Goal: Task Accomplishment & Management: Use online tool/utility

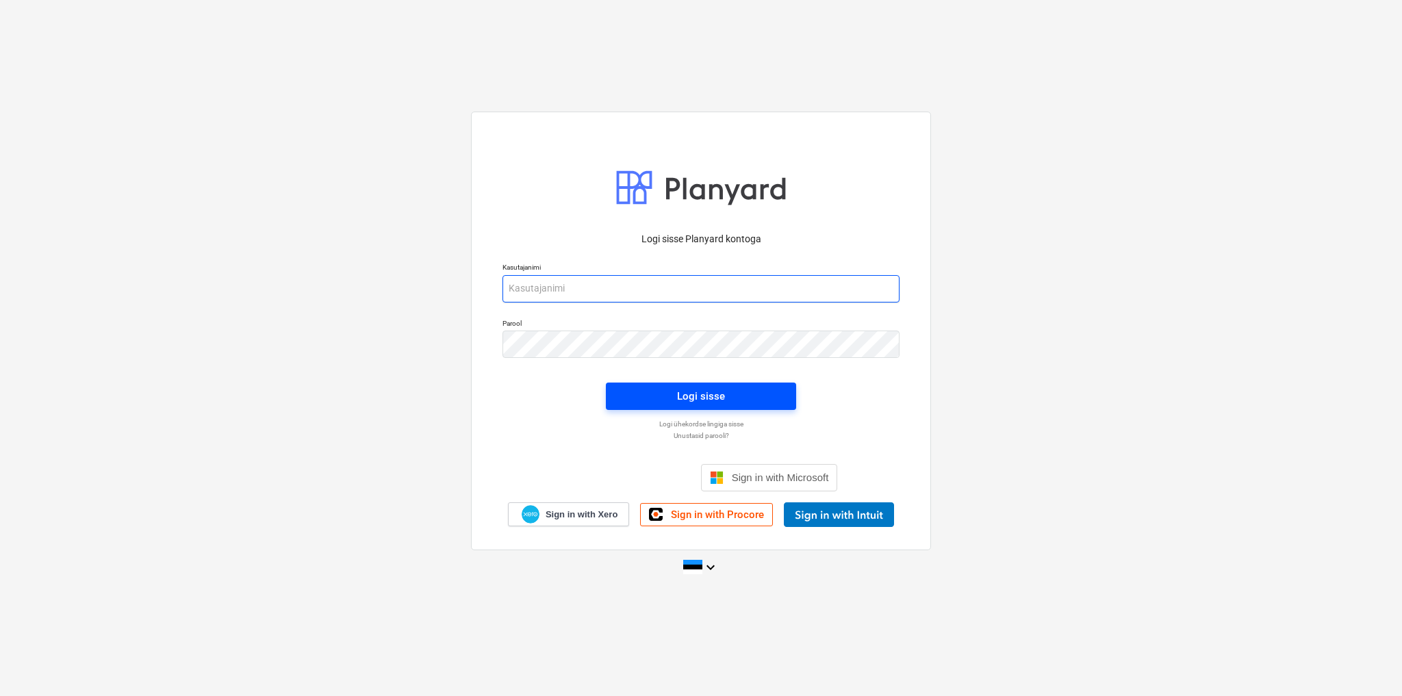
type input "[EMAIL_ADDRESS][DOMAIN_NAME]"
click at [728, 392] on span "Logi sisse" at bounding box center [700, 396] width 157 height 18
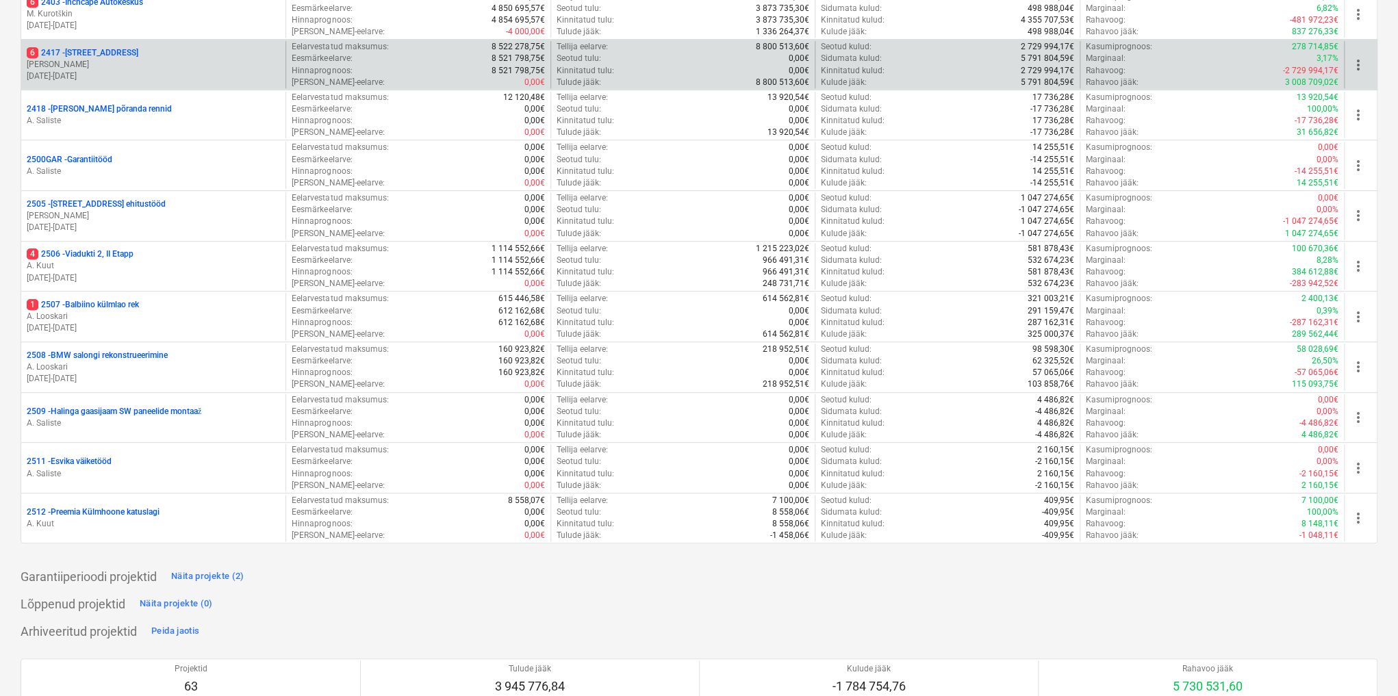
scroll to position [55, 0]
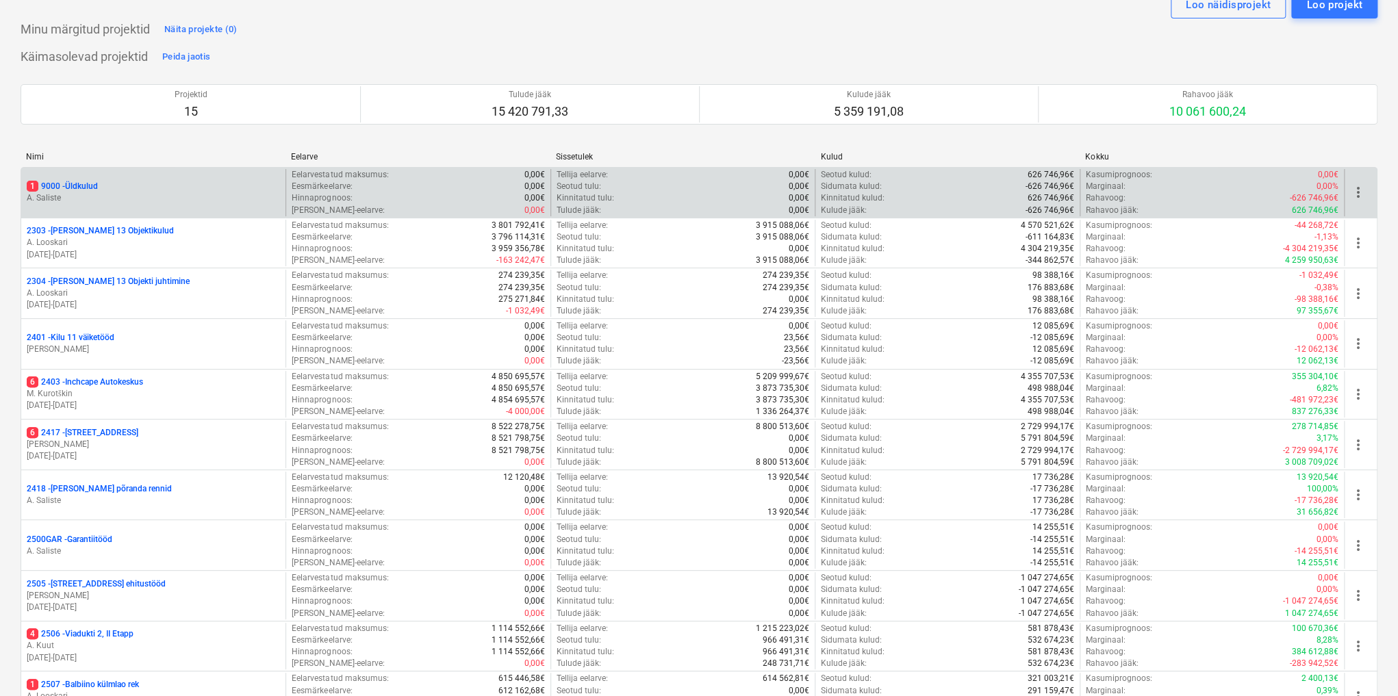
click at [58, 196] on p "A. Saliste" at bounding box center [153, 198] width 253 height 12
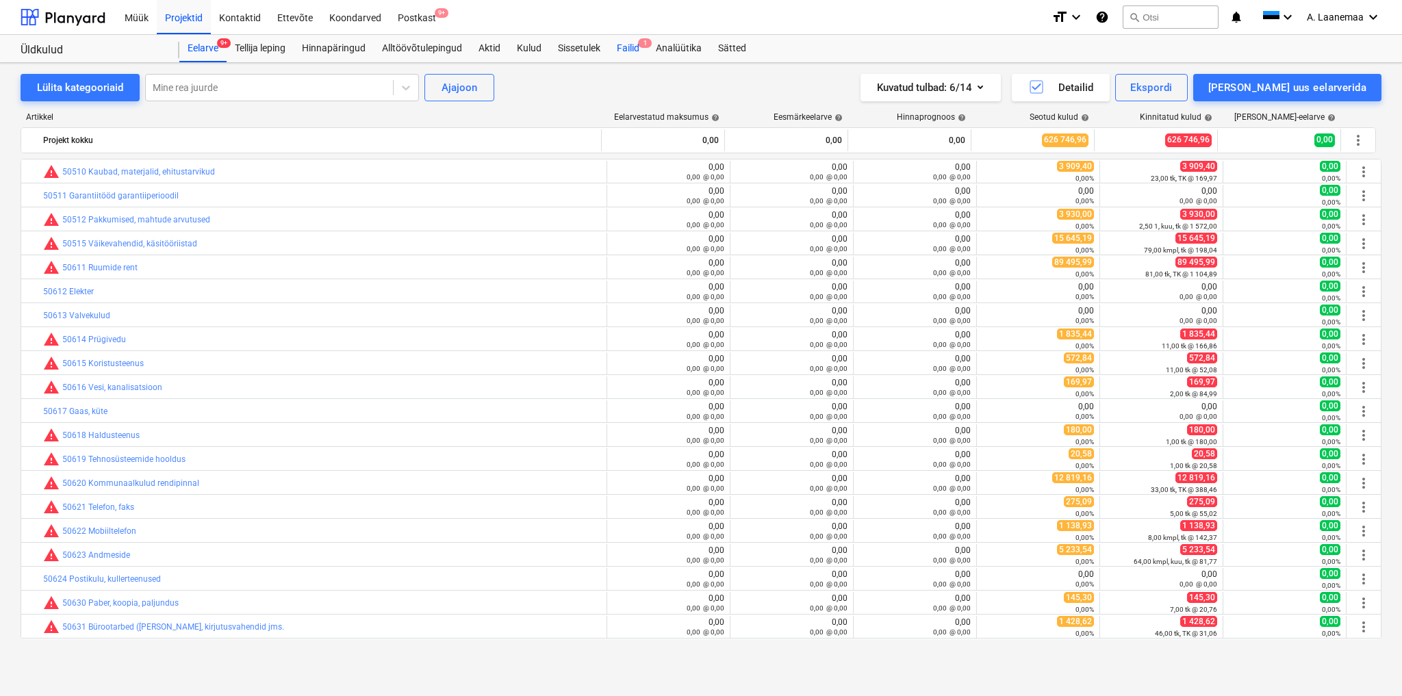
click at [629, 49] on div "Failid 1" at bounding box center [627, 48] width 39 height 27
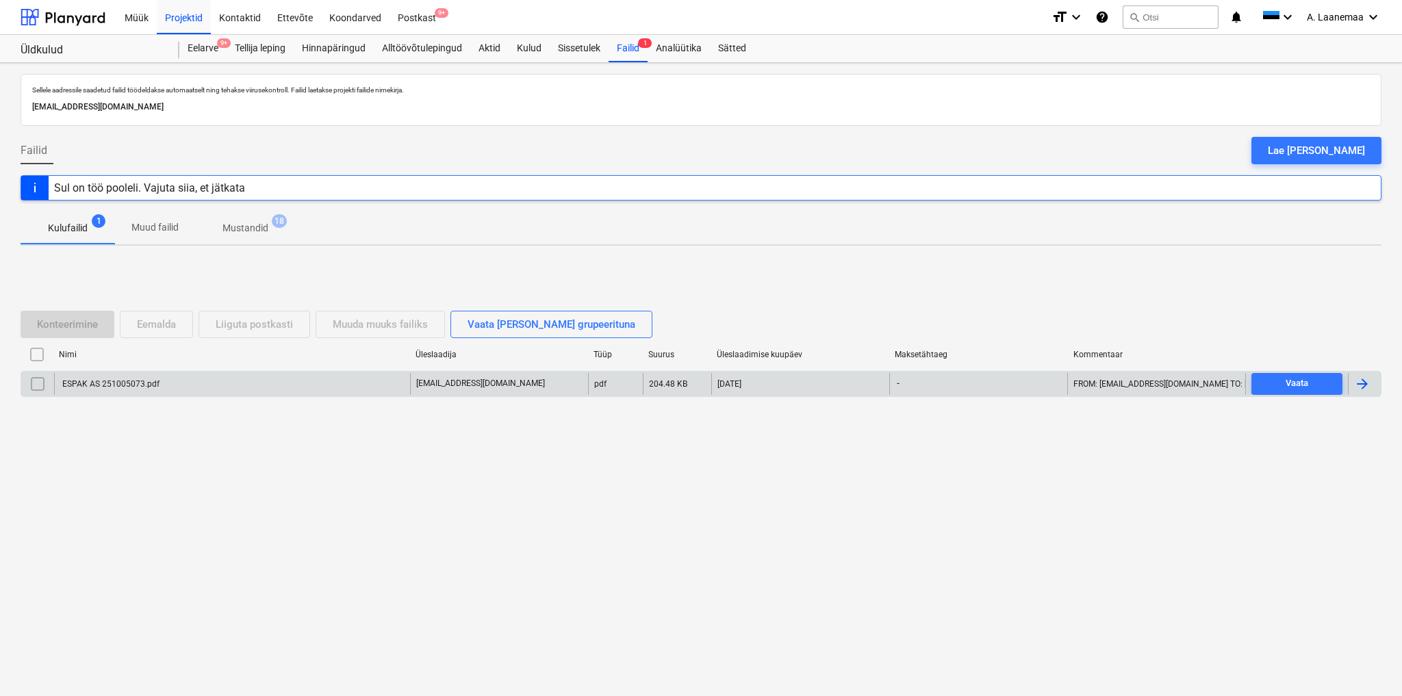
click at [116, 380] on div "ESPAK AS 251005073.pdf" at bounding box center [109, 384] width 99 height 10
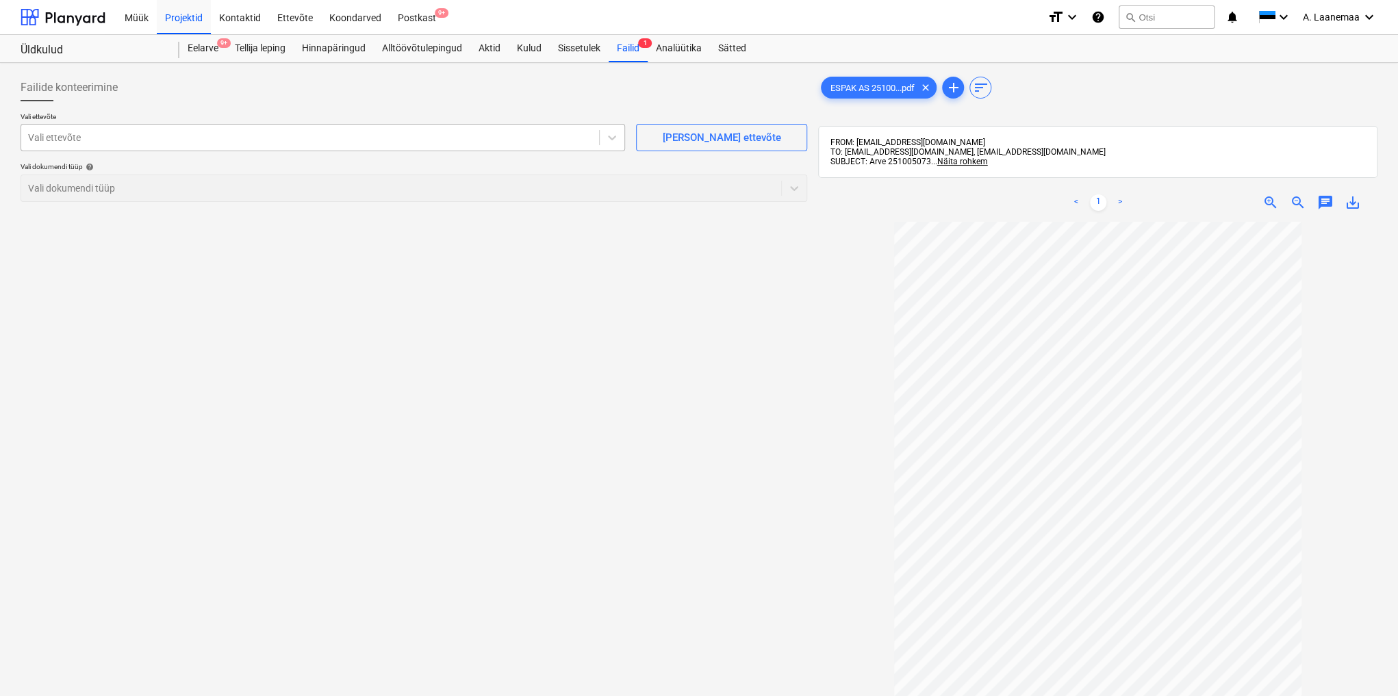
click at [145, 144] on div at bounding box center [310, 138] width 564 height 14
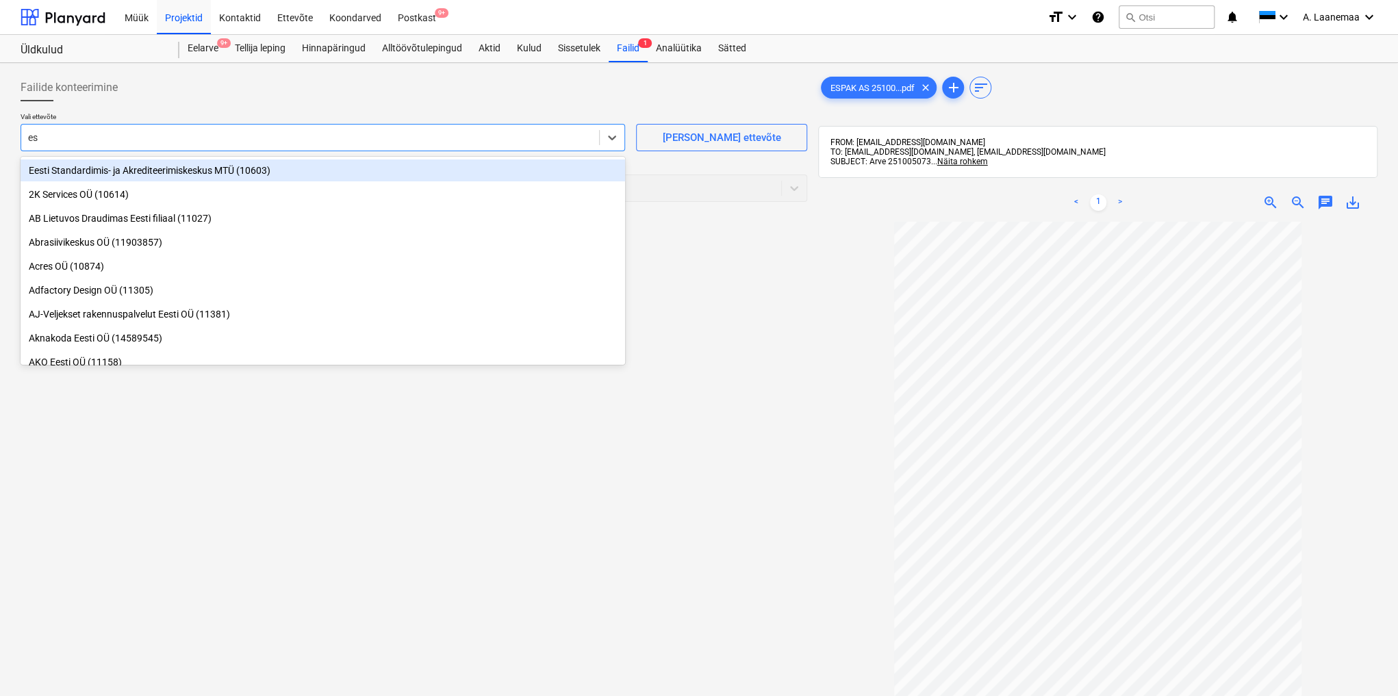
type input "esp"
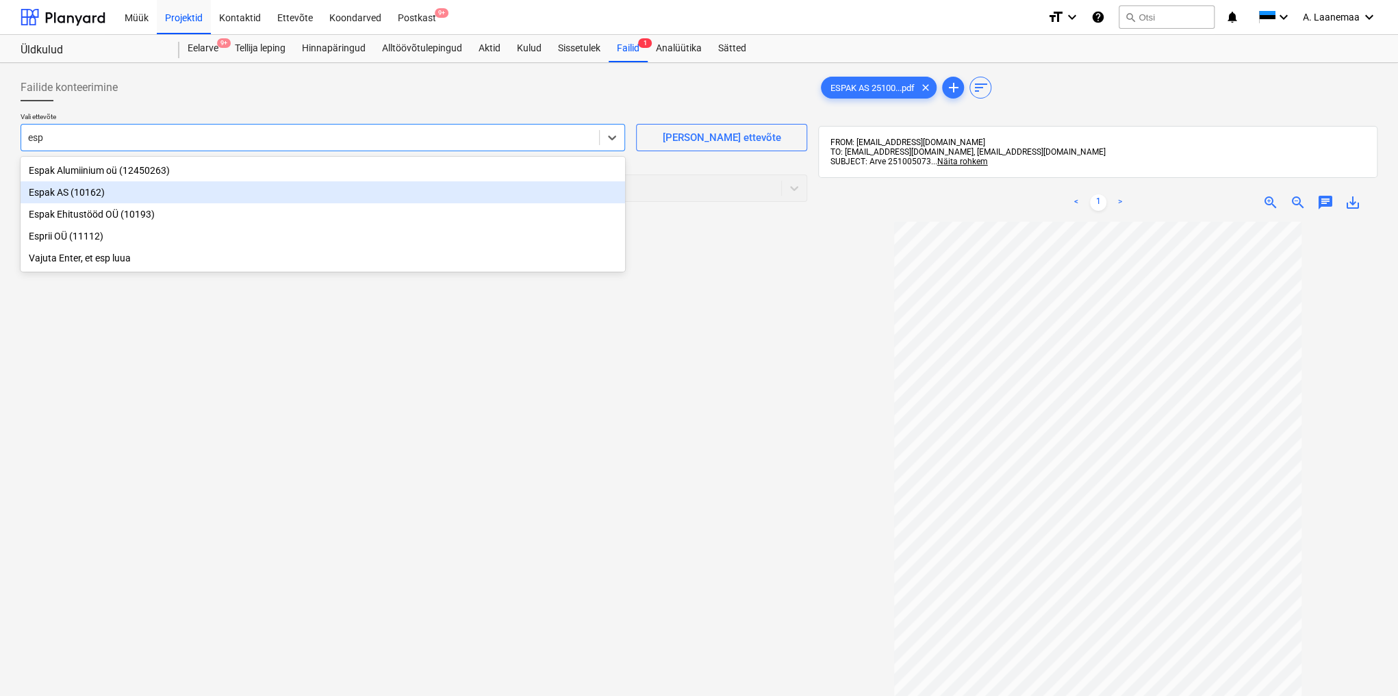
click at [83, 190] on div "Espak AS (10162)" at bounding box center [323, 192] width 604 height 22
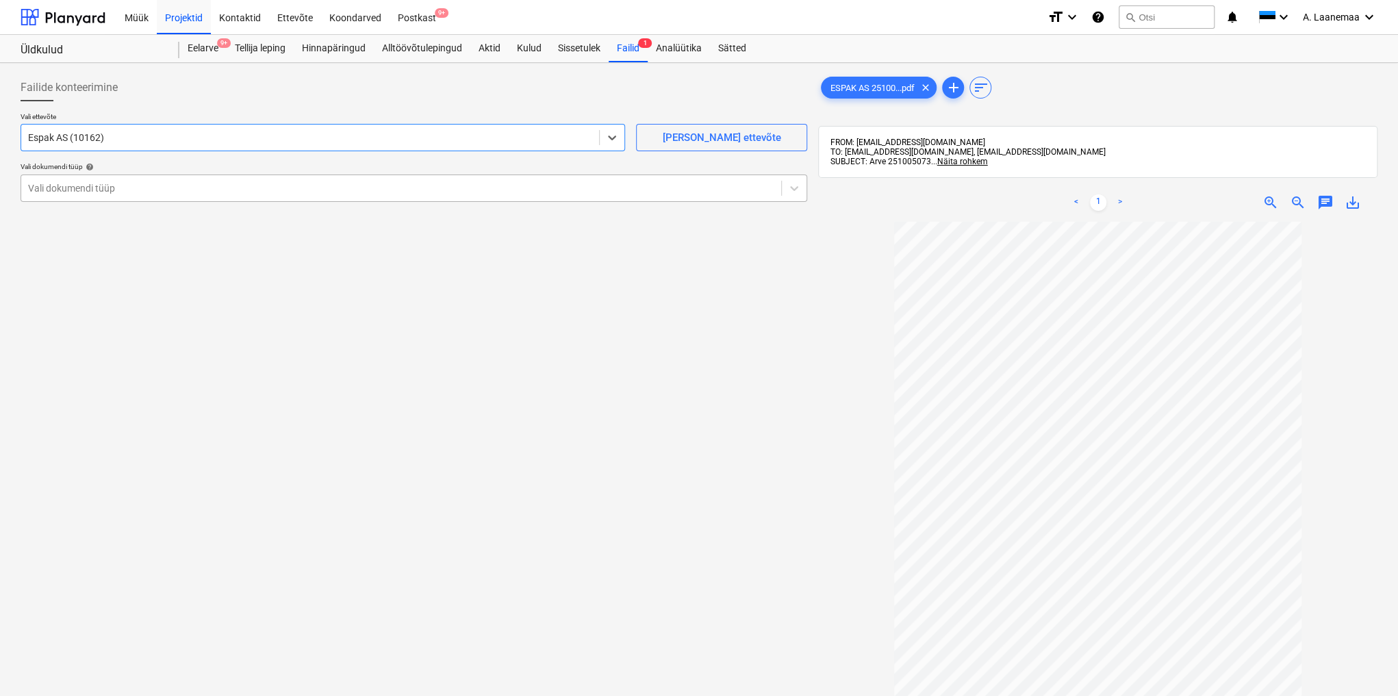
click at [85, 189] on div at bounding box center [401, 188] width 746 height 14
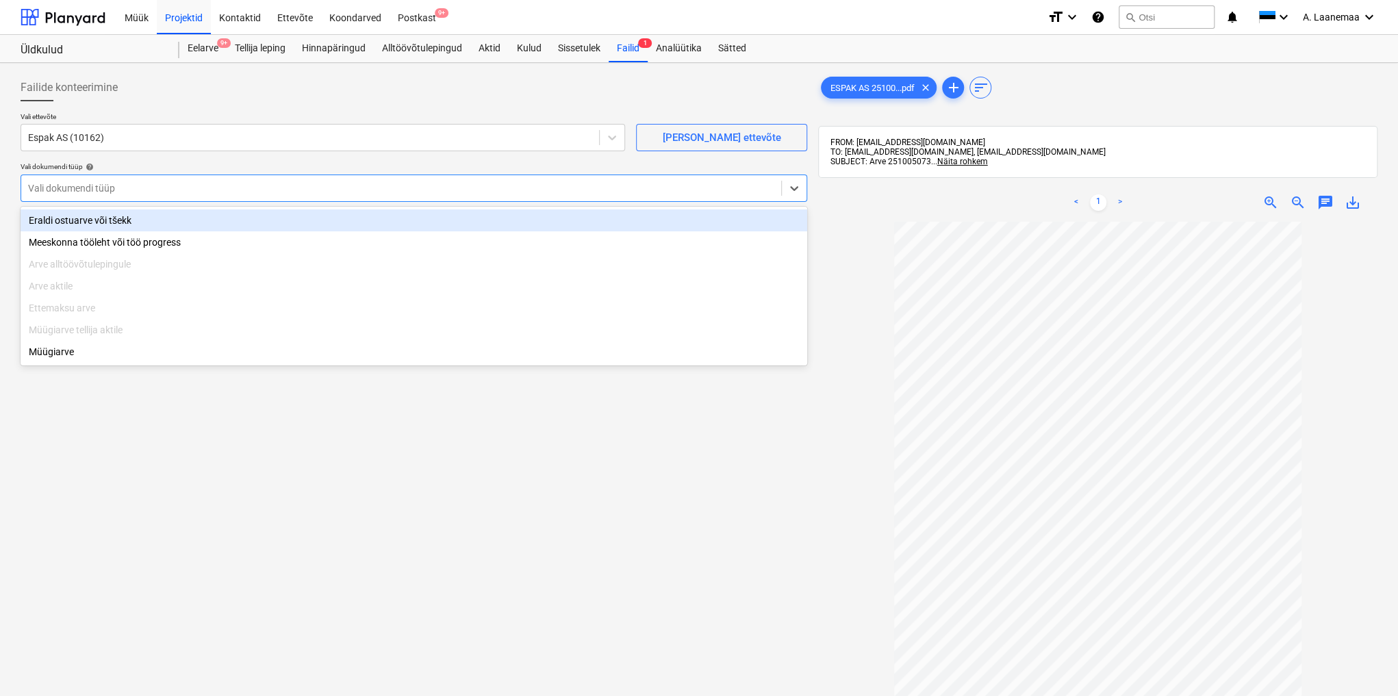
click at [84, 218] on div "Eraldi ostuarve või tšekk" at bounding box center [414, 220] width 786 height 22
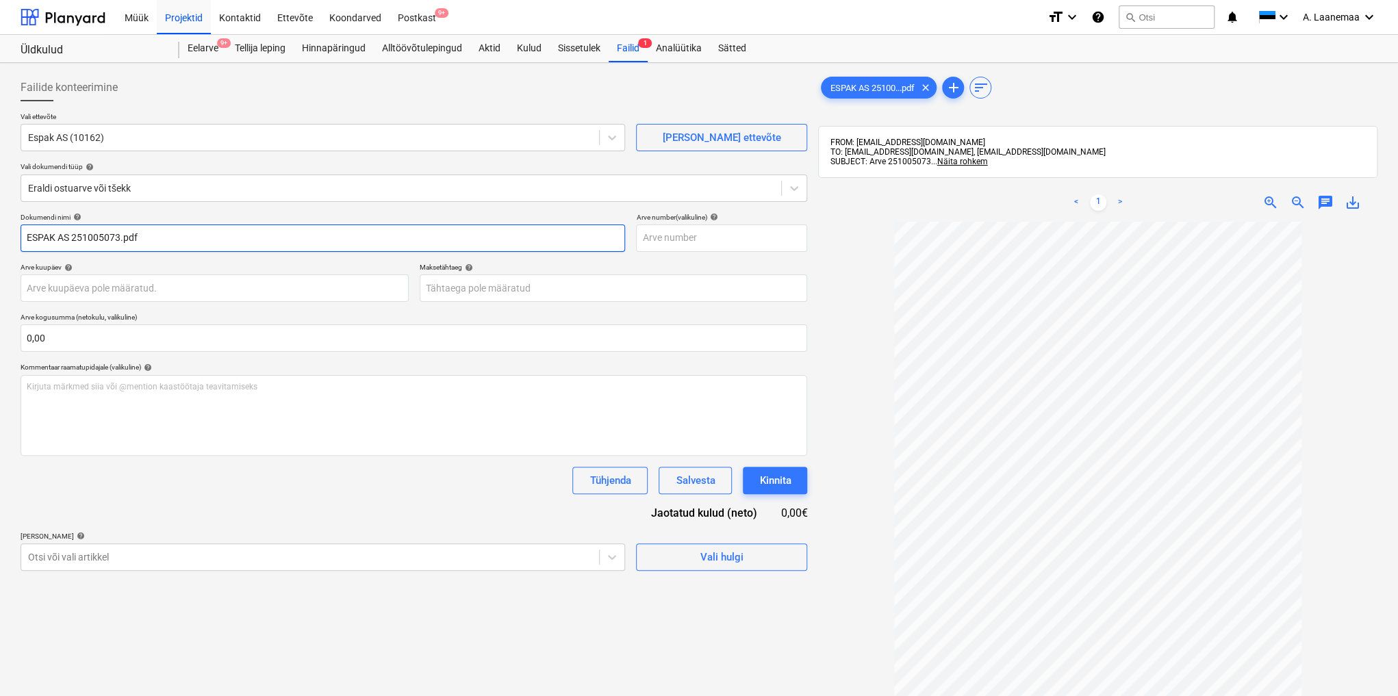
drag, startPoint x: 152, startPoint y: 241, endPoint x: 0, endPoint y: 235, distance: 152.0
click at [0, 235] on div "Failide konteerimine Vali ettevõte Espak AS (10162) [PERSON_NAME] uus ettevõte …" at bounding box center [699, 477] width 1398 height 828
type input "251005073"
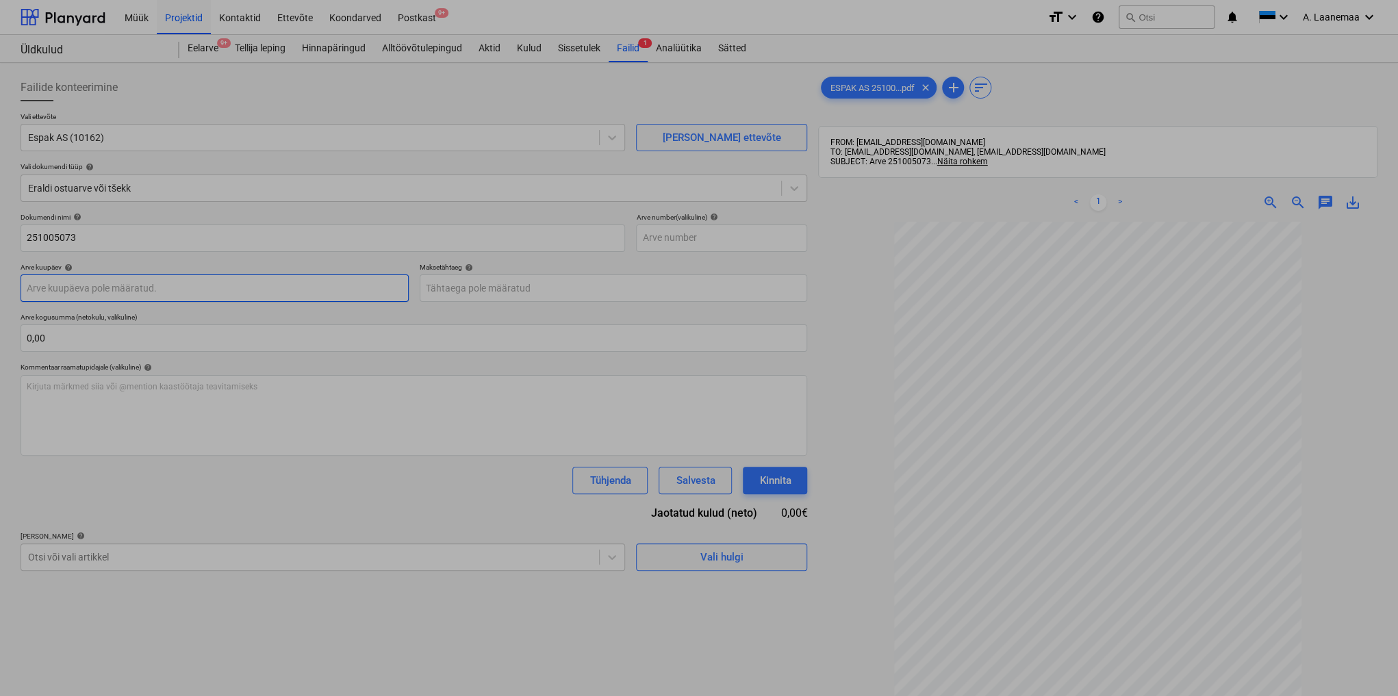
click at [42, 290] on body "Müük Projektid Kontaktid Ettevõte Koondarved Postkast 9+ format_size keyboard_a…" at bounding box center [699, 348] width 1398 height 696
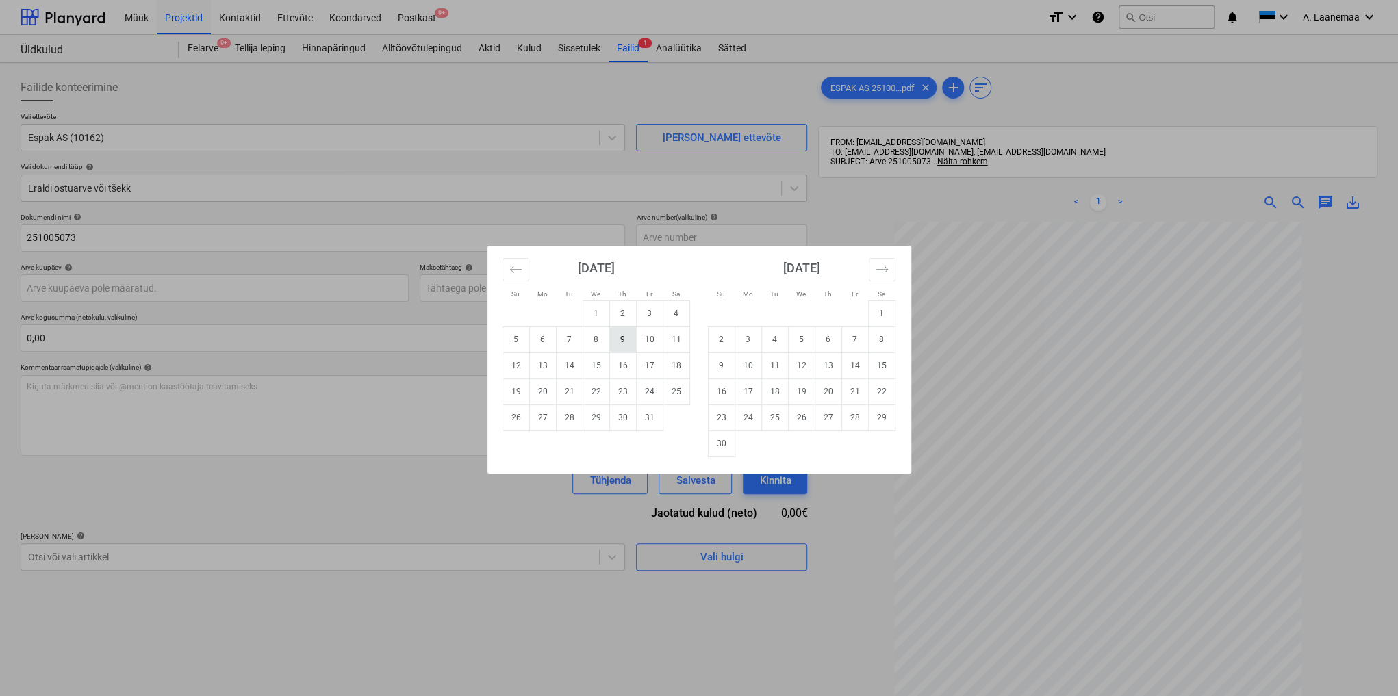
click at [619, 342] on td "9" at bounding box center [622, 339] width 27 height 26
type input "[DATE]"
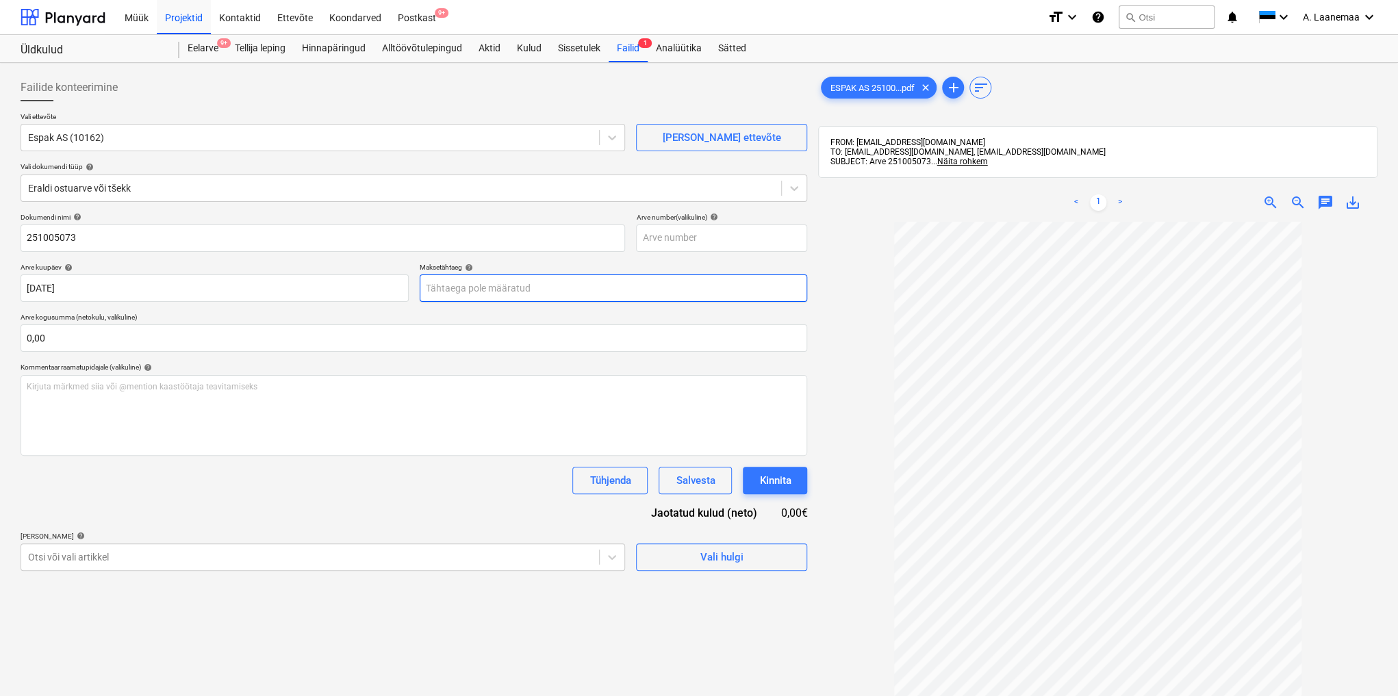
click at [547, 283] on body "Müük Projektid Kontaktid Ettevõte Koondarved Postkast 9+ format_size keyboard_a…" at bounding box center [699, 348] width 1398 height 696
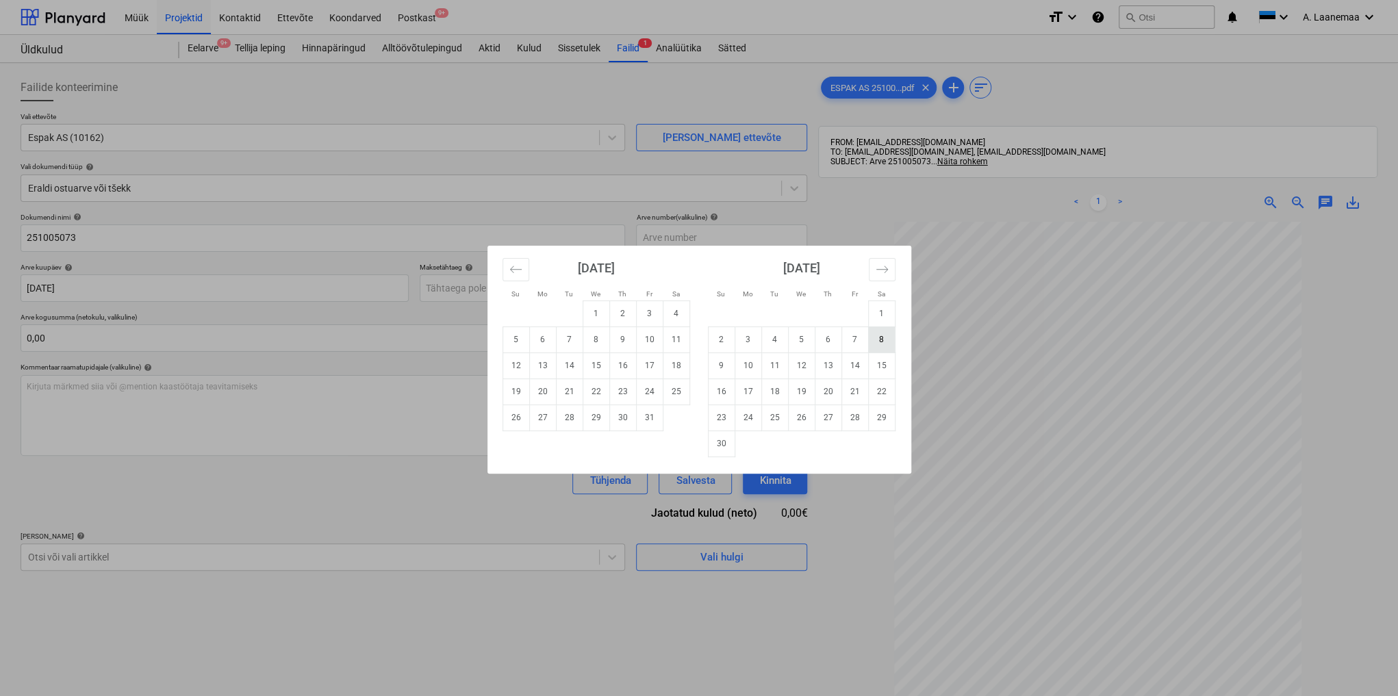
click at [883, 339] on td "8" at bounding box center [881, 339] width 27 height 26
type input "[DATE]"
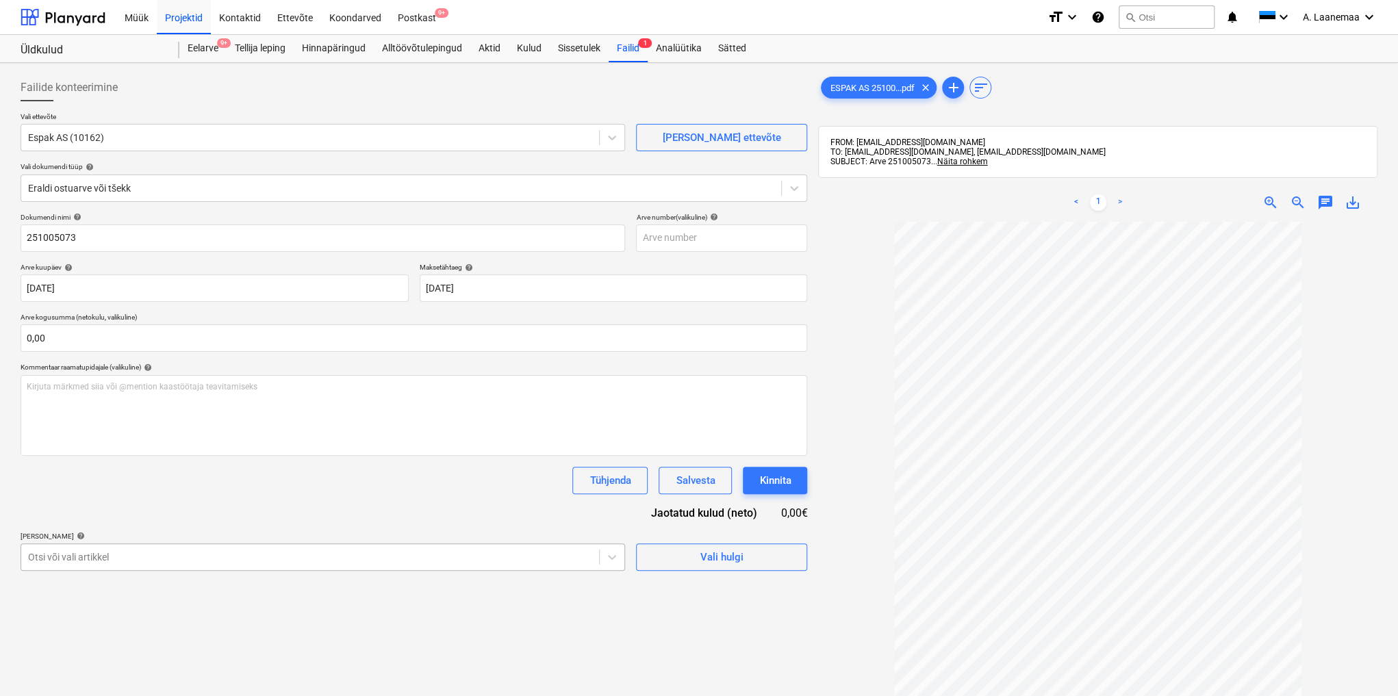
click at [198, 561] on body "Müük Projektid Kontaktid Ettevõte Koondarved Postkast 9+ format_size keyboard_a…" at bounding box center [699, 348] width 1398 height 696
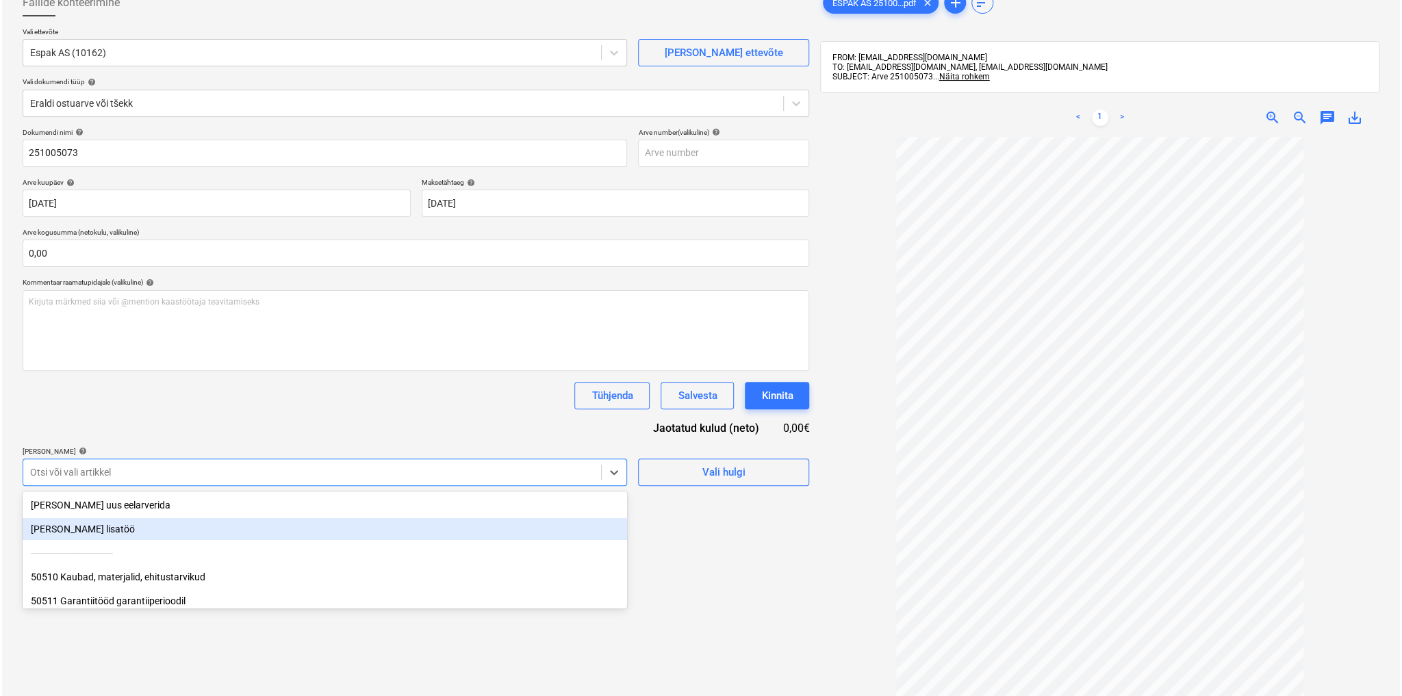
scroll to position [93, 0]
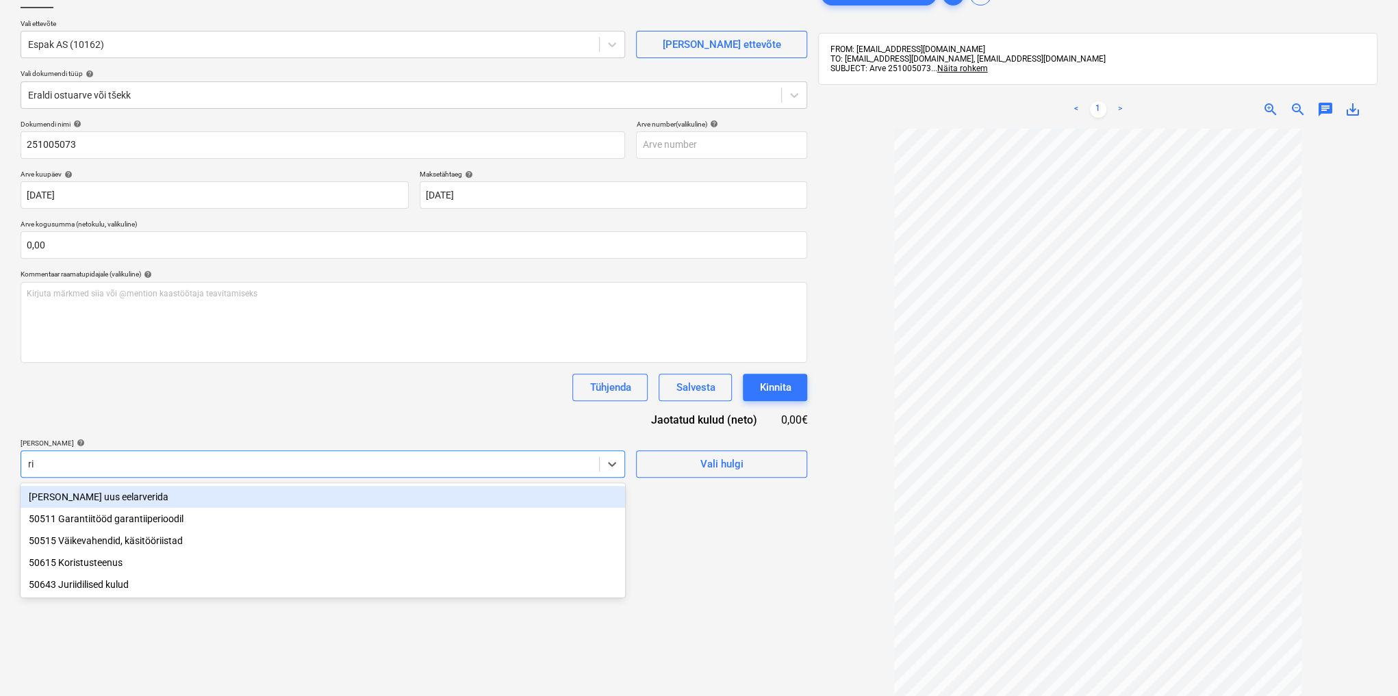
type input "rii"
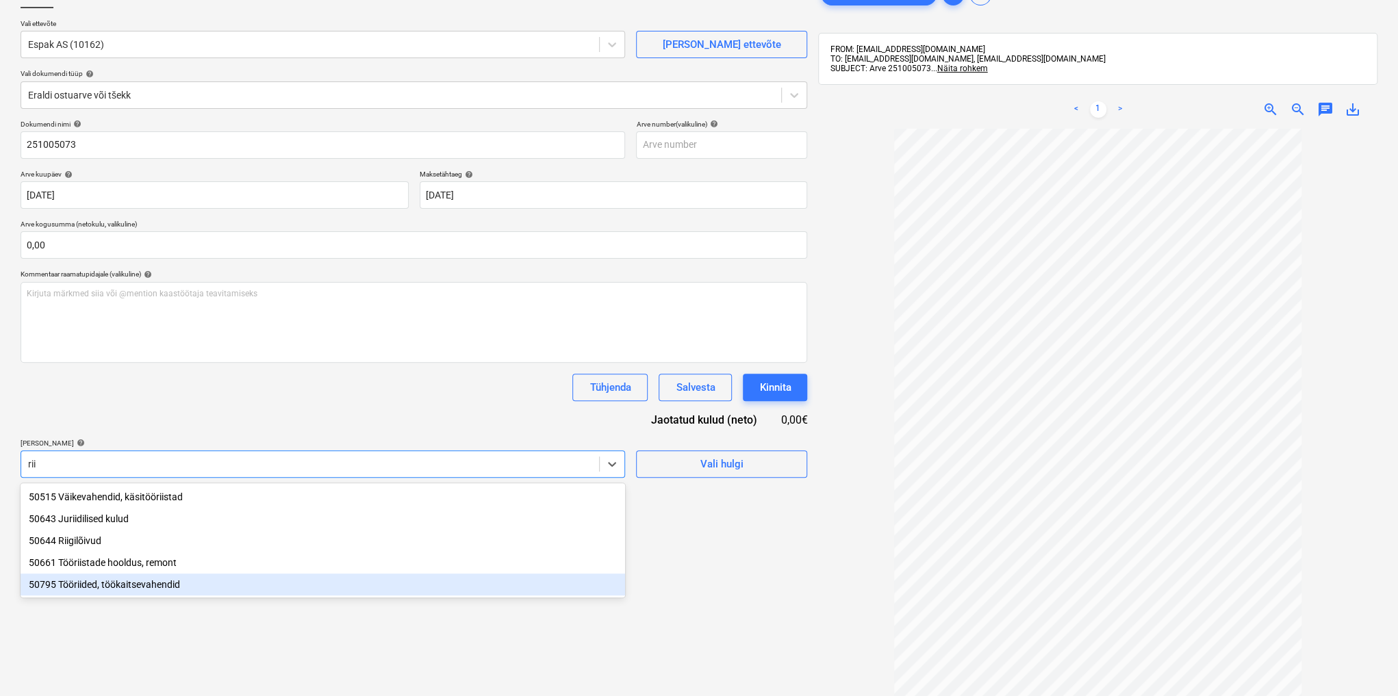
click at [148, 590] on div "50795 Tööriided, töökaitsevahendid" at bounding box center [323, 585] width 604 height 22
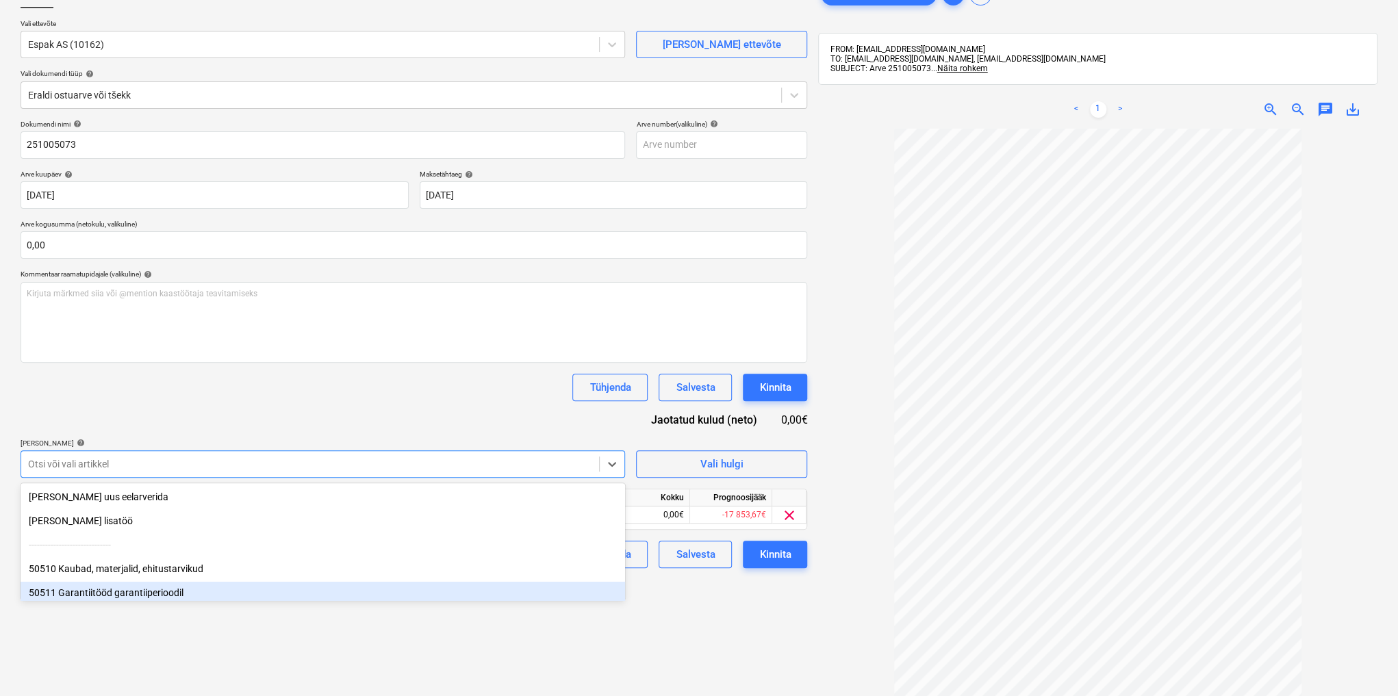
click at [679, 638] on div "Failide konteerimine Vali ettevõte Espak AS (10162) [PERSON_NAME] uus ettevõte …" at bounding box center [413, 383] width 797 height 817
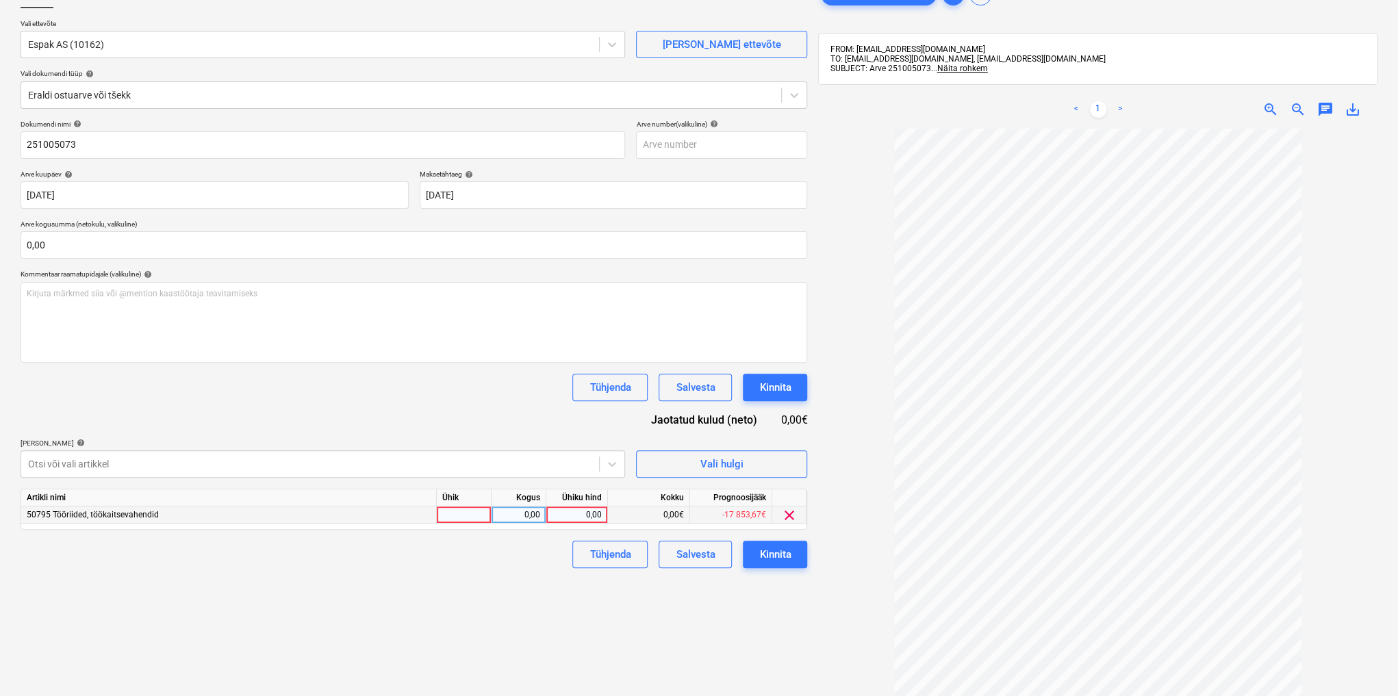
click at [572, 509] on div "0,00" at bounding box center [577, 515] width 50 height 17
type input "9,8"
click at [752, 553] on button "Kinnita" at bounding box center [775, 554] width 64 height 27
